Goal: Information Seeking & Learning: Check status

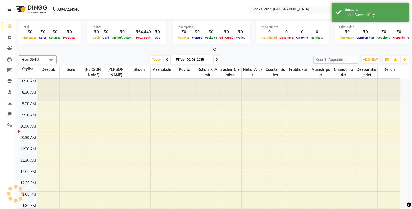
select select "en"
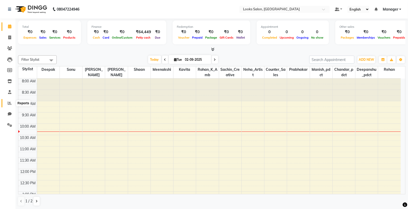
click at [9, 104] on icon at bounding box center [10, 103] width 4 height 4
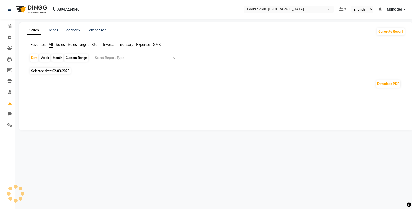
click at [46, 72] on span "Selected date: 02-09-2025" at bounding box center [50, 71] width 41 height 6
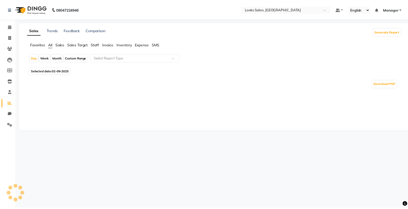
select select "9"
select select "2025"
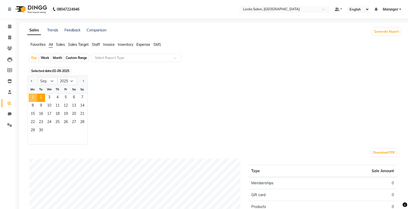
click at [33, 98] on span "1" at bounding box center [33, 98] width 8 height 8
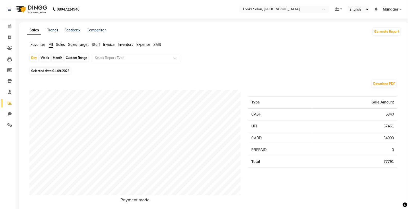
click at [94, 46] on span "Staff" at bounding box center [96, 44] width 8 height 5
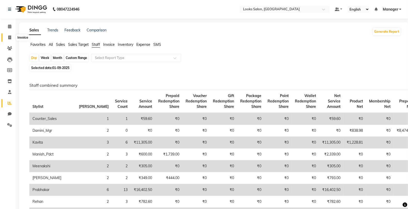
click at [13, 37] on span at bounding box center [9, 38] width 9 height 6
select select "service"
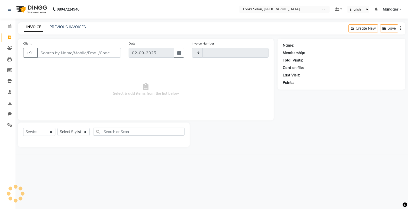
type input "4739"
select select "8125"
click at [69, 25] on link "PREVIOUS INVOICES" at bounding box center [67, 27] width 36 height 5
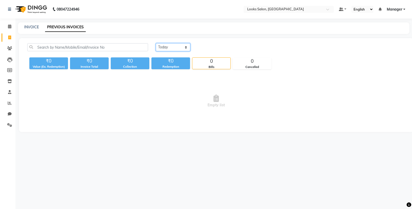
drag, startPoint x: 172, startPoint y: 45, endPoint x: 171, endPoint y: 51, distance: 5.4
click at [171, 45] on select "Today Yesterday Custom Range" at bounding box center [173, 47] width 35 height 8
select select "yesterday"
click at [156, 43] on select "Today Yesterday Custom Range" at bounding box center [173, 47] width 35 height 8
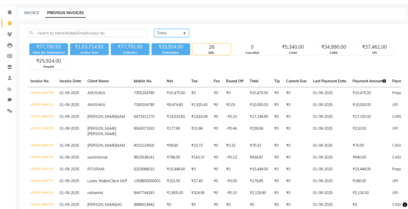
scroll to position [29, 0]
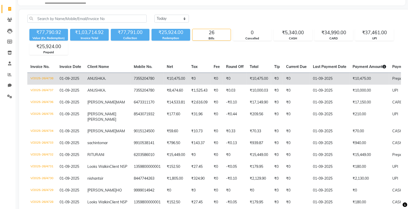
click at [189, 80] on td "₹0" at bounding box center [199, 79] width 22 height 12
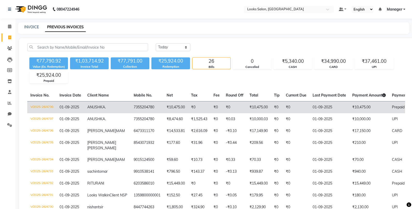
select select "service"
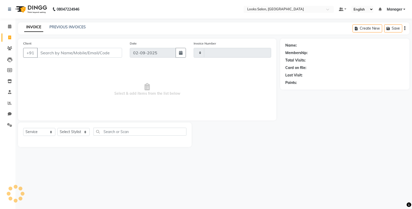
type input "4739"
select select "8125"
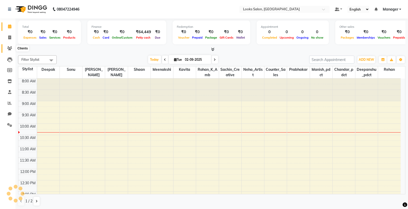
click at [11, 47] on icon at bounding box center [9, 48] width 5 height 4
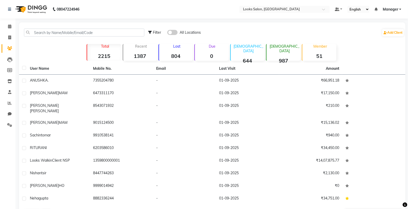
click at [49, 37] on div "Filter All Locations Add Client" at bounding box center [212, 32] width 384 height 16
click at [47, 35] on input "text" at bounding box center [84, 33] width 120 height 8
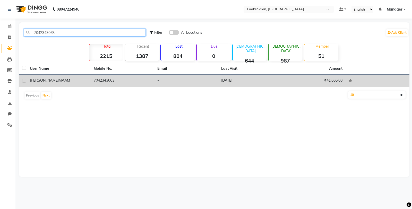
type input "7042343063"
click at [325, 78] on td "₹41,665.00" at bounding box center [314, 81] width 64 height 13
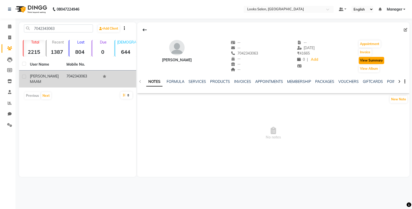
click at [367, 63] on button "View Summary" at bounding box center [372, 60] width 26 height 7
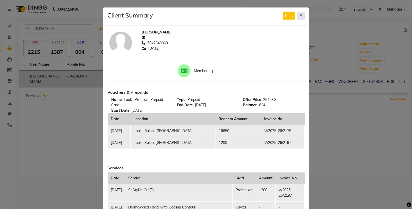
click at [300, 16] on icon at bounding box center [301, 16] width 3 height 4
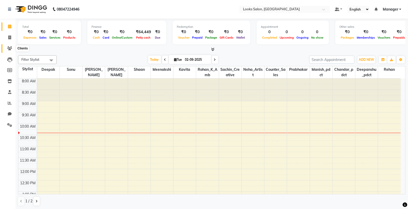
click at [10, 49] on icon at bounding box center [9, 48] width 5 height 4
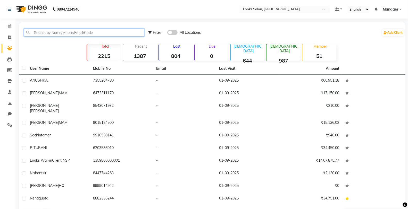
click at [43, 29] on input "text" at bounding box center [84, 33] width 120 height 8
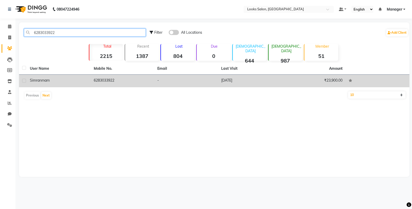
type input "6283033922"
click at [341, 77] on td "₹23,900.00" at bounding box center [314, 81] width 64 height 13
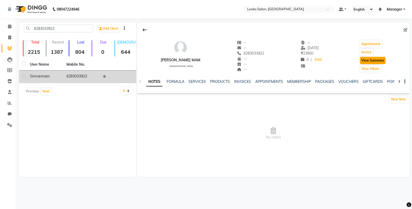
click at [360, 64] on div "View Summary" at bounding box center [373, 60] width 27 height 8
click at [362, 62] on button "View Summary" at bounding box center [373, 60] width 26 height 7
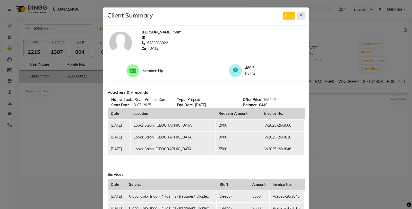
click at [300, 16] on icon at bounding box center [301, 16] width 3 height 4
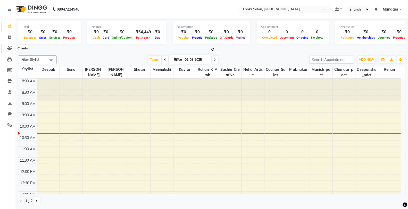
click at [7, 47] on icon at bounding box center [9, 48] width 5 height 4
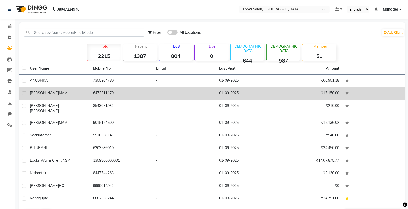
click at [336, 95] on td "₹17,150.00" at bounding box center [310, 93] width 63 height 13
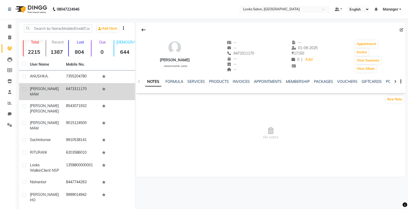
click at [248, 84] on div "INVOICES" at bounding box center [241, 81] width 17 height 5
click at [243, 83] on link "INVOICES" at bounding box center [241, 81] width 17 height 5
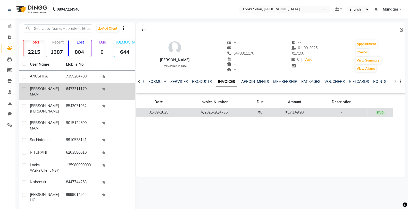
click at [282, 109] on td "₹17,149.90" at bounding box center [294, 112] width 43 height 9
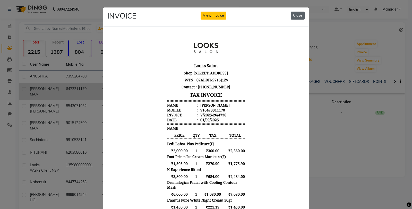
click at [297, 18] on button "Close" at bounding box center [298, 16] width 14 height 8
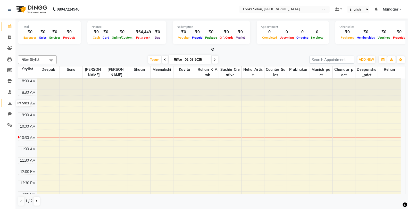
click at [11, 101] on icon at bounding box center [10, 103] width 4 height 4
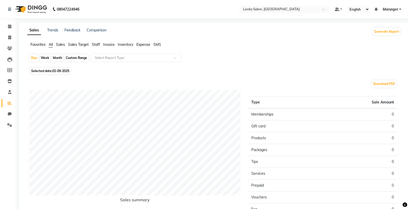
click at [67, 72] on span "02-09-2025" at bounding box center [60, 71] width 17 height 4
select select "9"
select select "2025"
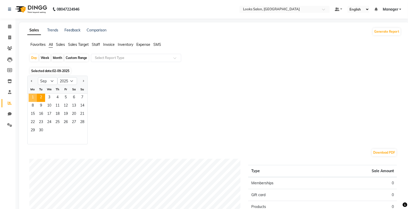
click at [35, 95] on span "1" at bounding box center [33, 98] width 8 height 8
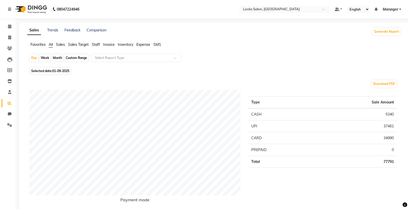
click at [95, 47] on span "Staff" at bounding box center [96, 44] width 8 height 5
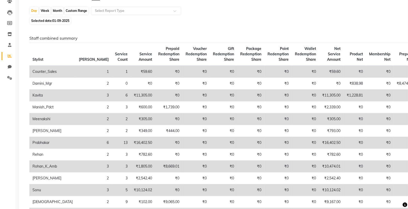
scroll to position [57, 0]
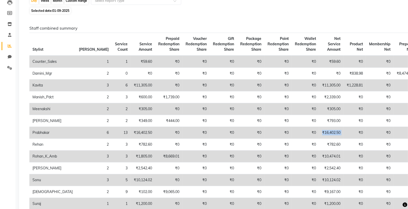
drag, startPoint x: 308, startPoint y: 133, endPoint x: 285, endPoint y: 133, distance: 23.7
click at [285, 133] on tr "Prabhakar 6 13 ₹16,402.50 ₹0 ₹0 ₹0 ₹0 ₹0 ₹0 ₹16,402.50 ₹0 ₹0 ₹0 ₹0 ₹0 ₹0" at bounding box center [249, 133] width 440 height 12
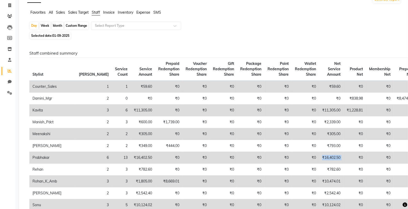
scroll to position [29, 0]
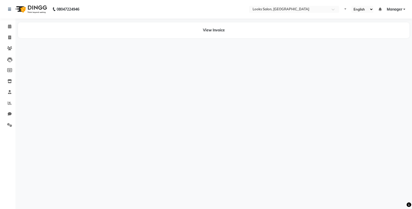
select select "en"
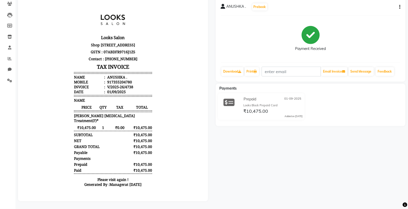
scroll to position [48, 0]
